Goal: Information Seeking & Learning: Learn about a topic

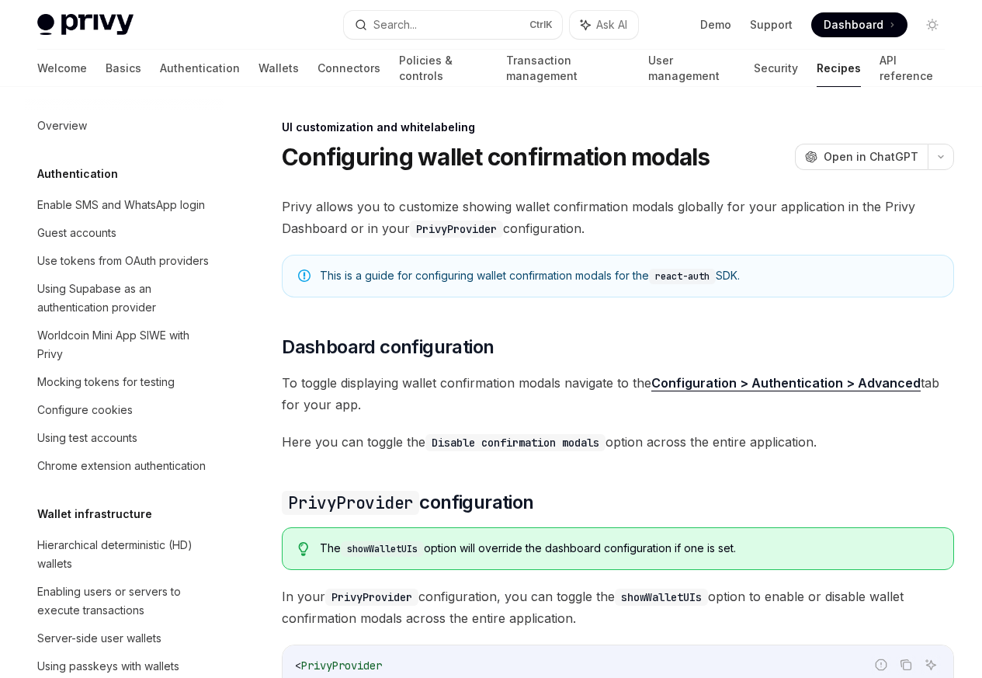
scroll to position [679, 0]
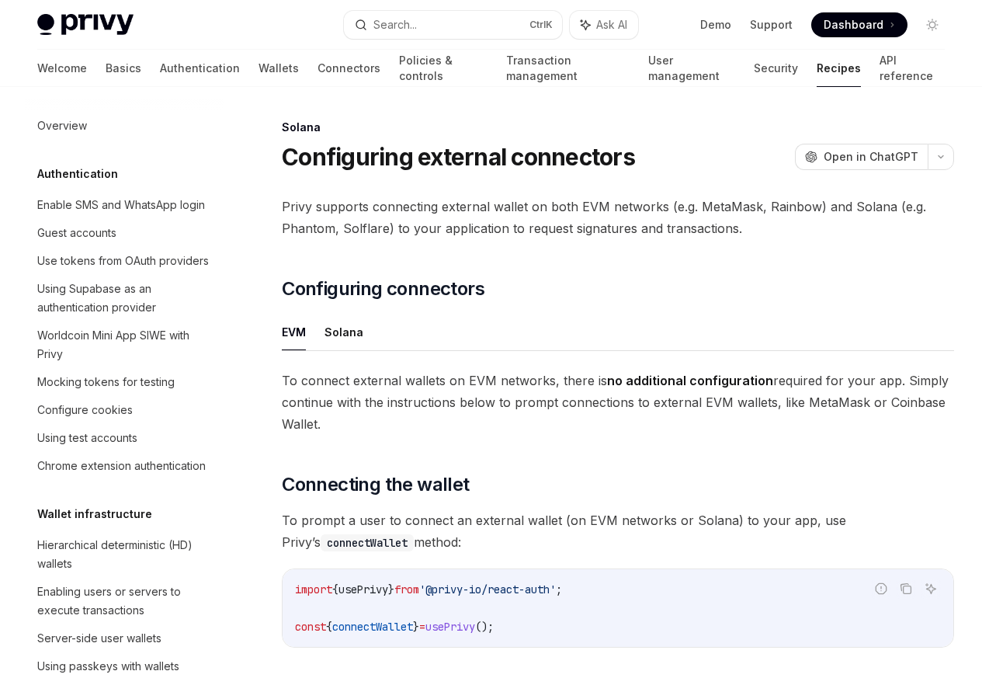
scroll to position [2486, 0]
